Goal: Task Accomplishment & Management: Manage account settings

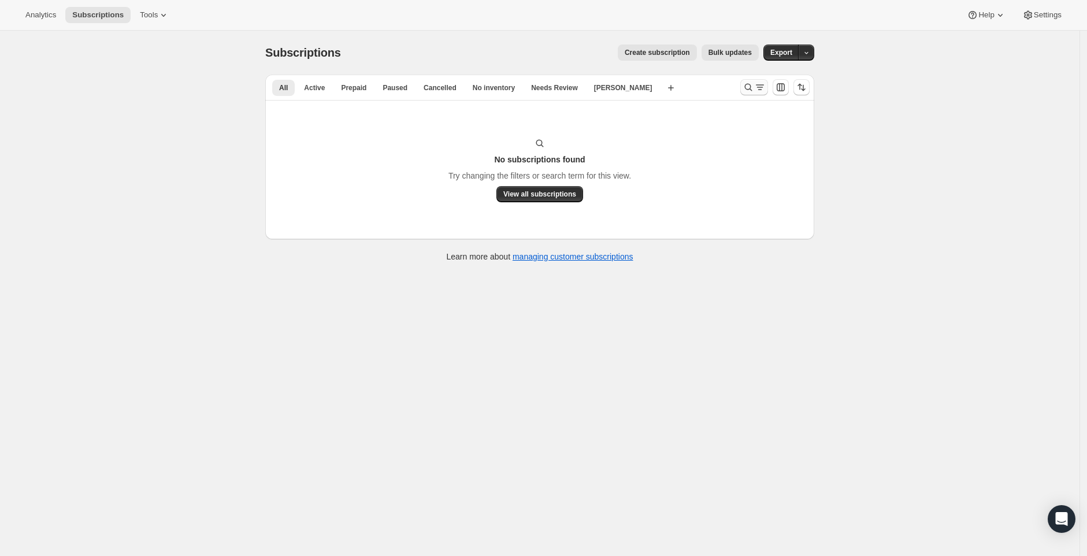
click at [749, 90] on icon "Search and filter results" at bounding box center [748, 87] width 12 height 12
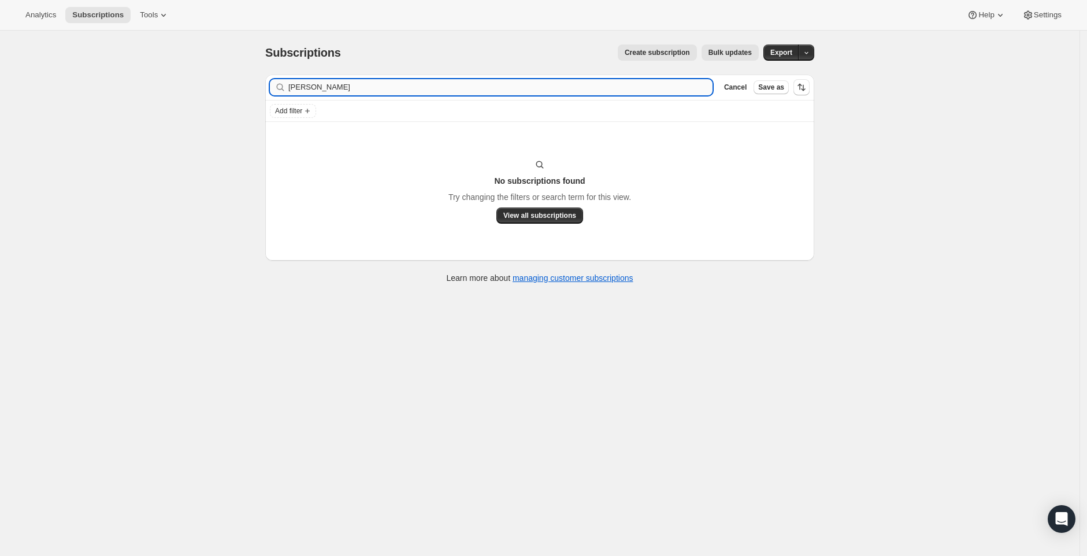
click at [438, 92] on input "Liliana" at bounding box center [500, 87] width 424 height 16
type input "Micheal Towns"
click at [538, 215] on span "View all subscriptions" at bounding box center [539, 215] width 73 height 9
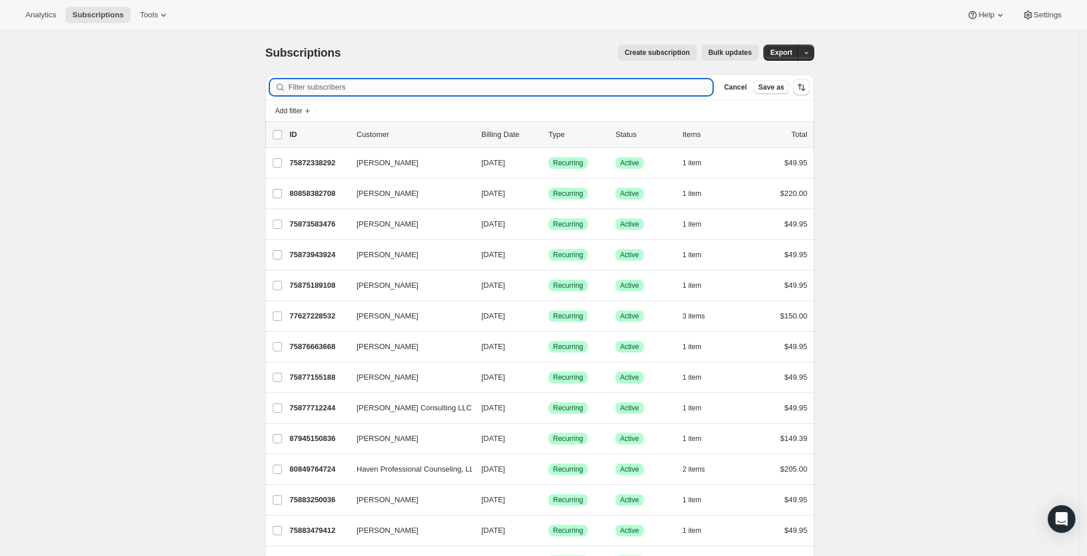
click at [345, 90] on input "Filter subscribers" at bounding box center [500, 87] width 424 height 16
paste input "Micheal Towns"
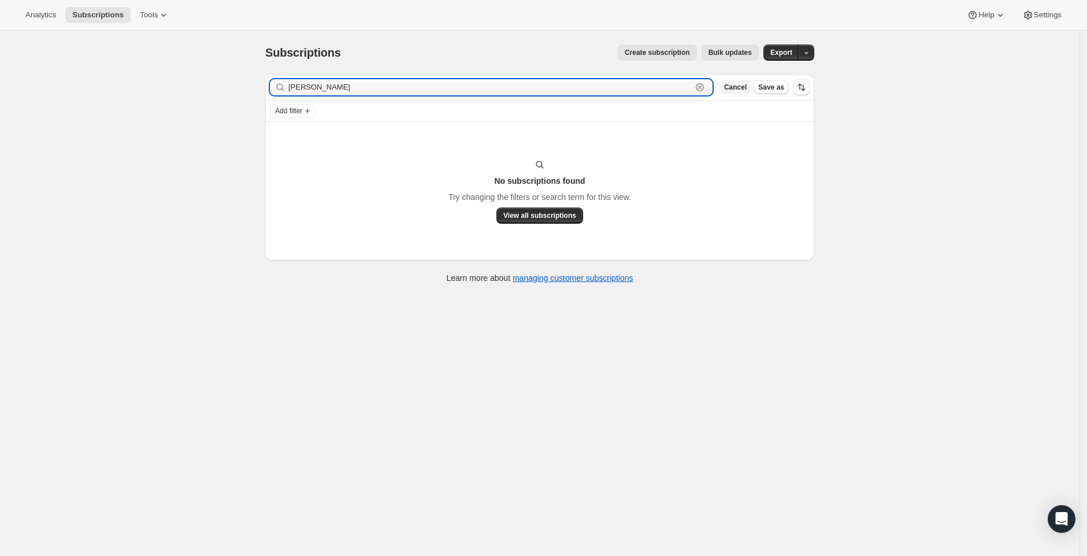
type input "Micheal Towns"
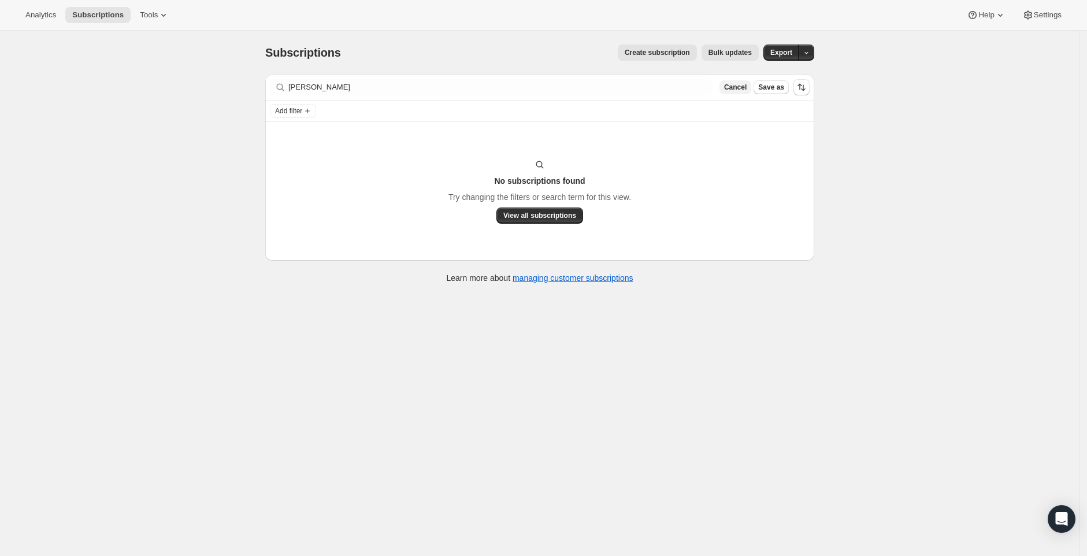
click at [735, 91] on button "Cancel" at bounding box center [735, 87] width 32 height 14
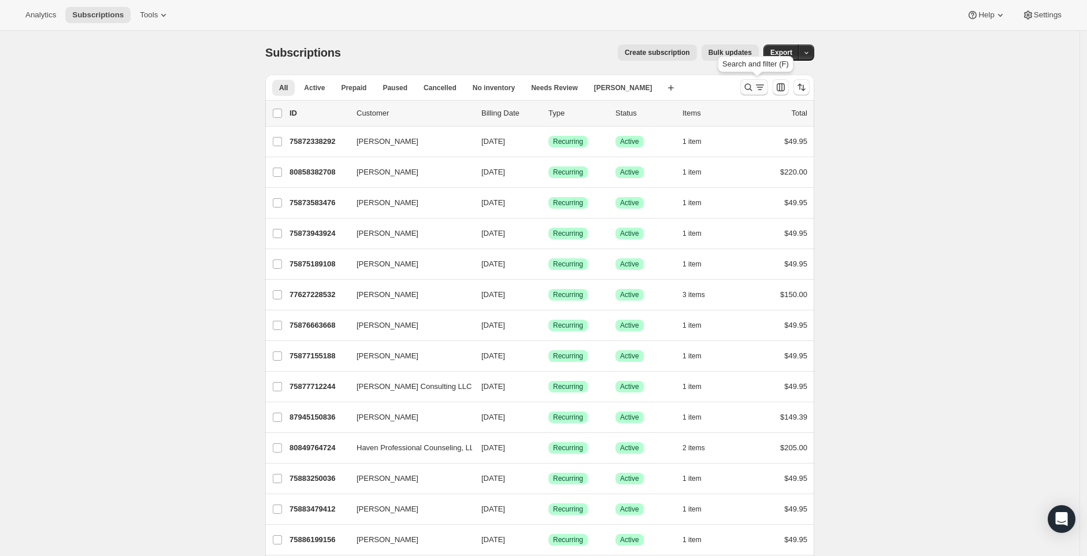
click at [759, 91] on icon "Search and filter results" at bounding box center [760, 87] width 12 height 12
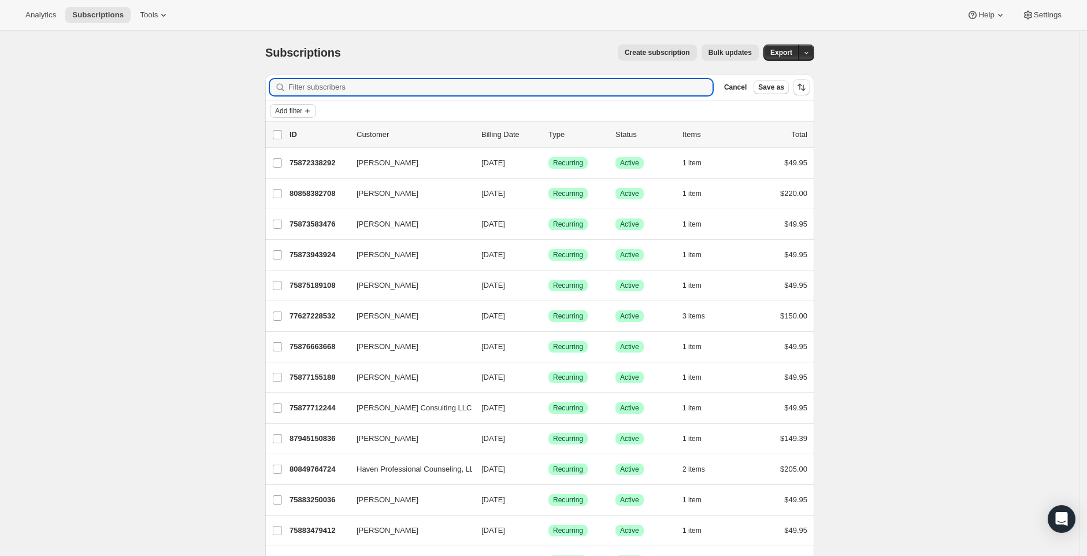
click at [309, 111] on icon "Add filter" at bounding box center [307, 110] width 9 height 9
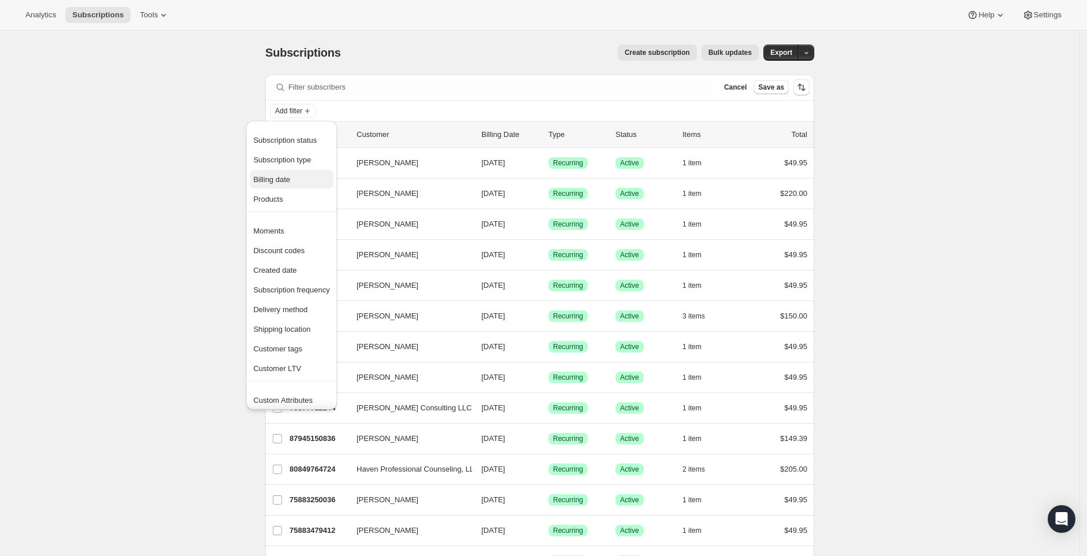
click at [297, 179] on span "Billing date" at bounding box center [291, 180] width 76 height 12
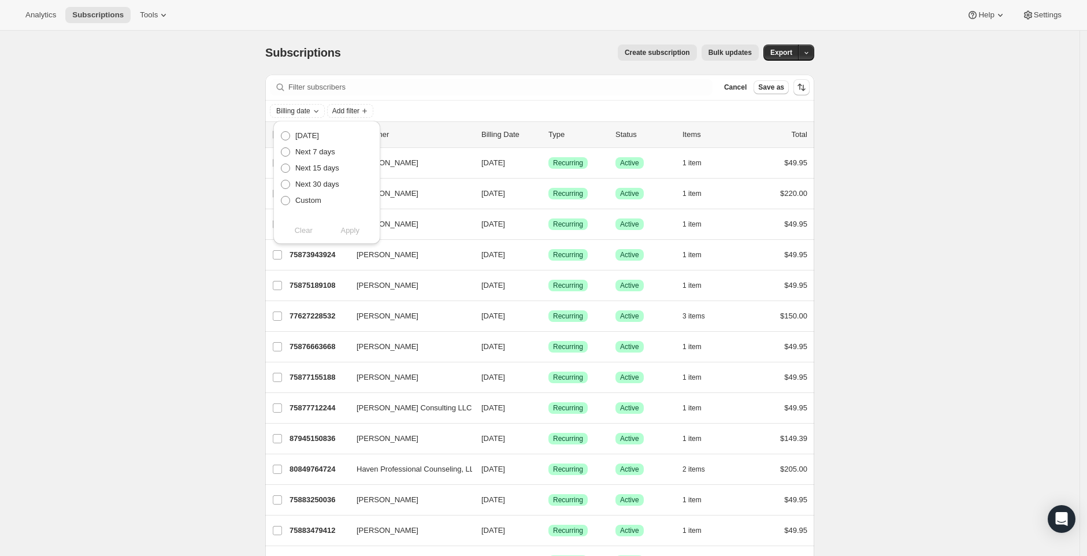
click at [807, 92] on icon "Sort the results" at bounding box center [802, 87] width 12 height 12
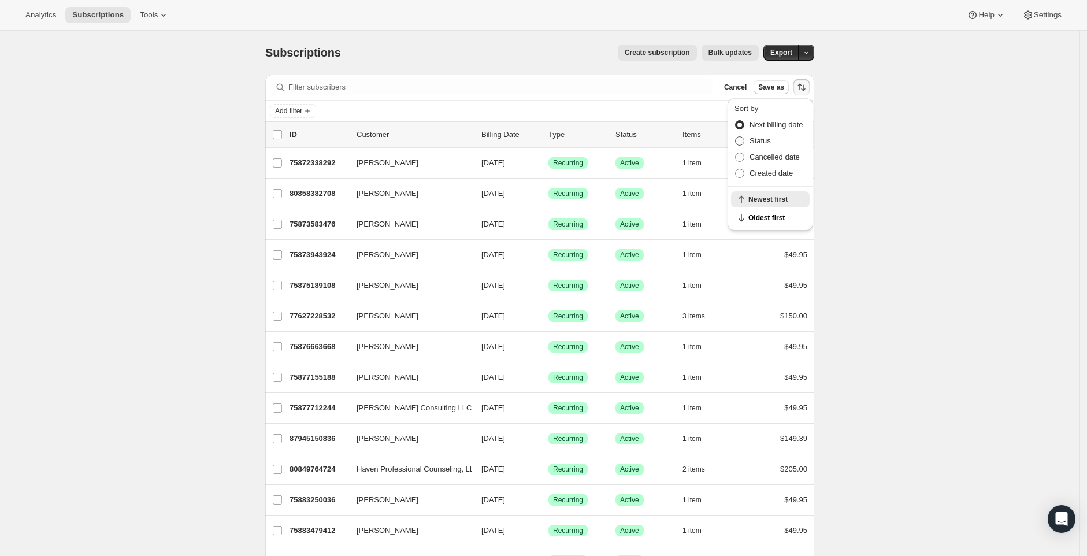
click at [761, 143] on span "Status" at bounding box center [759, 140] width 21 height 9
click at [735, 137] on input "Status" at bounding box center [735, 136] width 1 height 1
radio input "true"
click at [761, 143] on span "Status" at bounding box center [759, 140] width 21 height 9
click at [735, 137] on input "Status" at bounding box center [735, 136] width 1 height 1
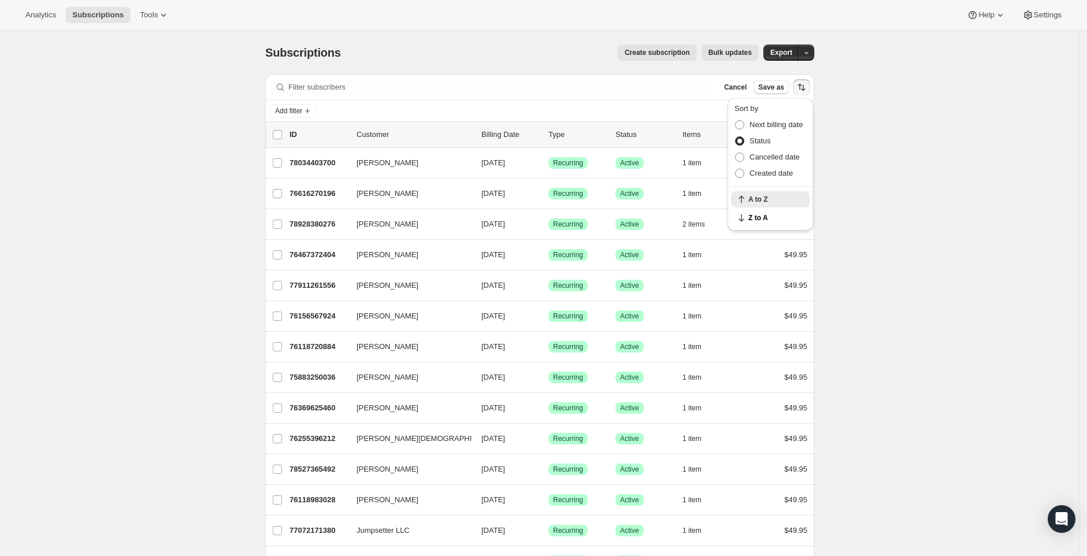
click at [739, 137] on span at bounding box center [739, 140] width 9 height 9
click at [735, 137] on input "Status" at bounding box center [735, 136] width 1 height 1
click at [805, 91] on icon "Sort the results" at bounding box center [802, 87] width 12 height 12
click at [746, 128] on label "Next billing date" at bounding box center [768, 125] width 69 height 16
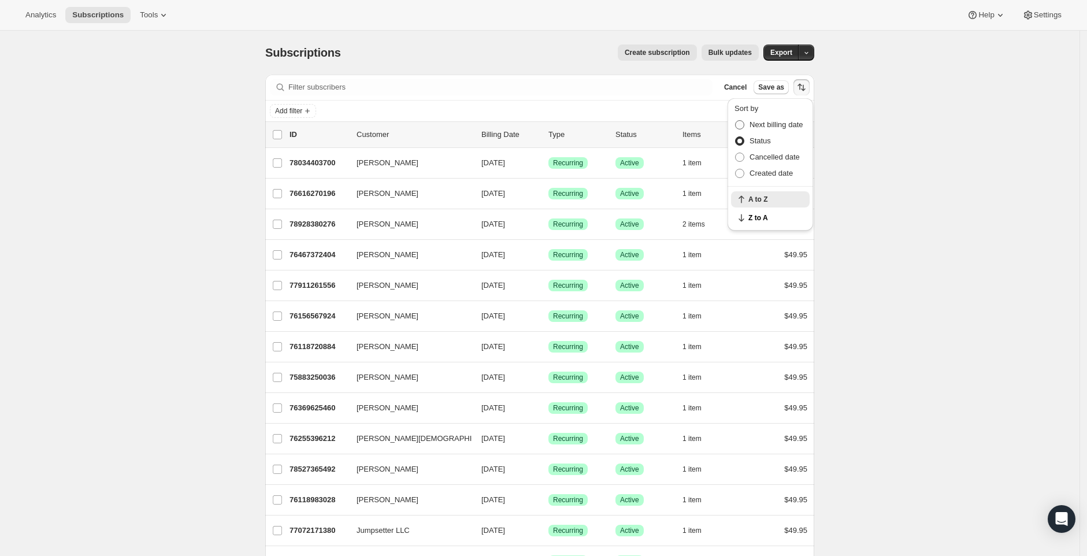
click at [735, 121] on input "Next billing date" at bounding box center [735, 120] width 1 height 1
radio input "true"
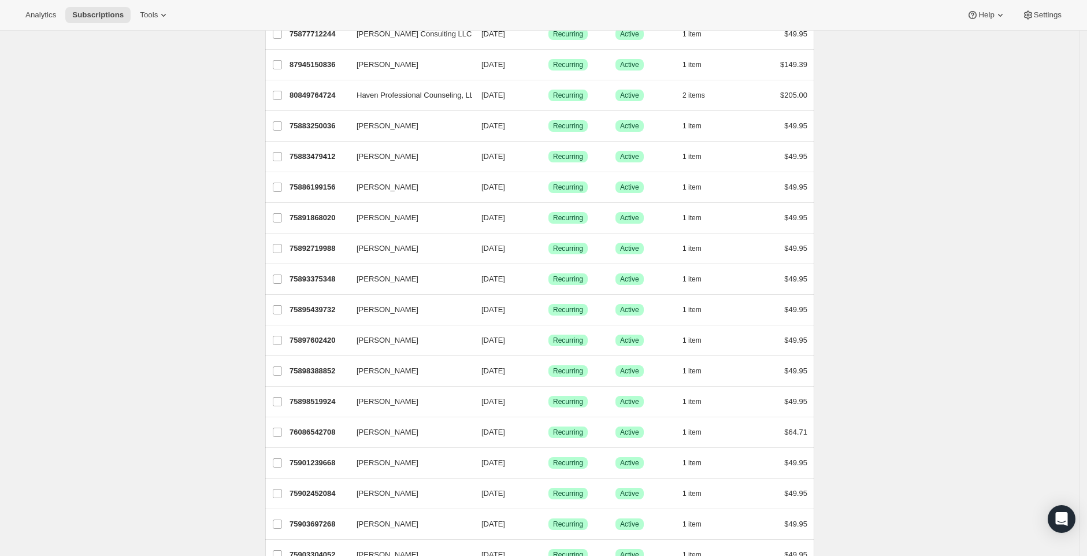
scroll to position [373, 0]
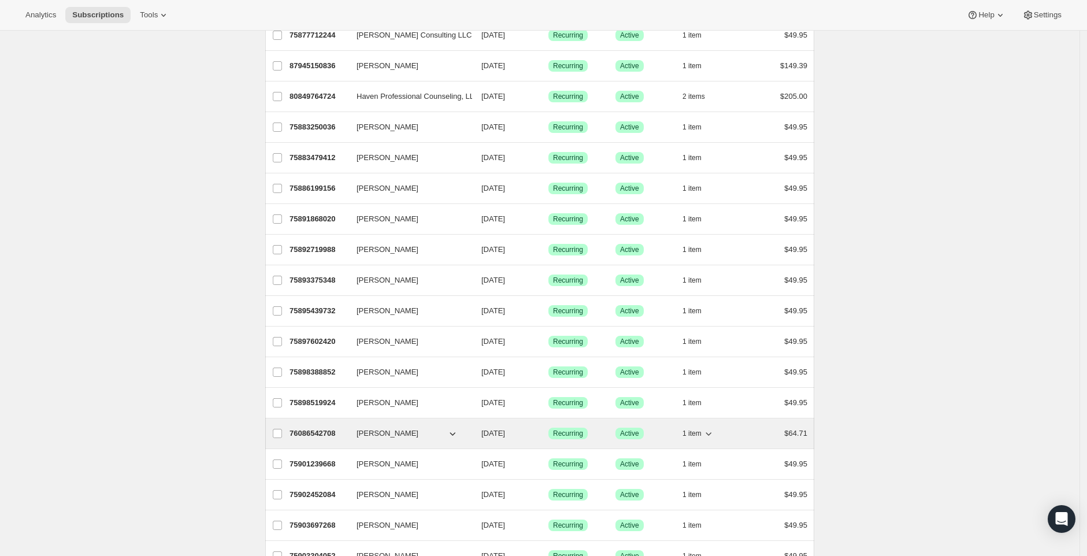
click at [330, 439] on p "76086542708" at bounding box center [318, 434] width 58 height 12
